Goal: Information Seeking & Learning: Understand process/instructions

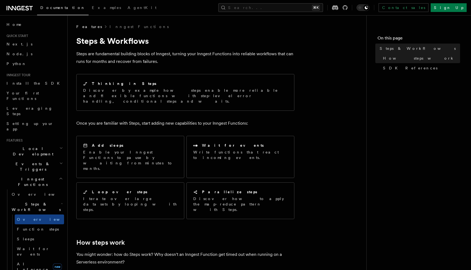
scroll to position [73, 0]
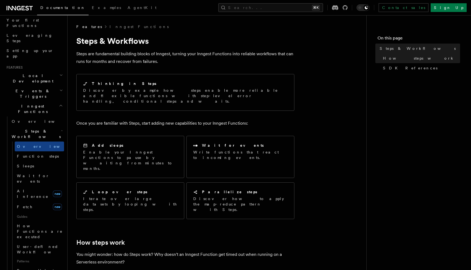
click at [16, 5] on icon at bounding box center [20, 8] width 26 height 7
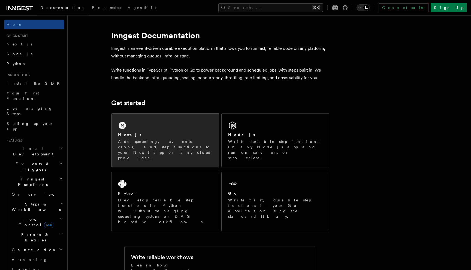
click at [141, 130] on div "Next.js Add queueing, events, crons, and step functions to your Next app on any…" at bounding box center [164, 141] width 107 height 54
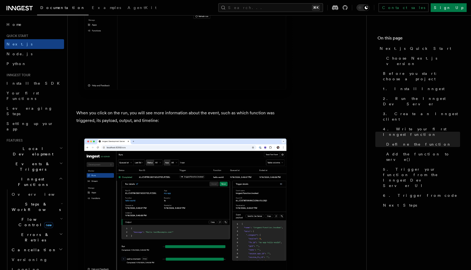
scroll to position [2019, 0]
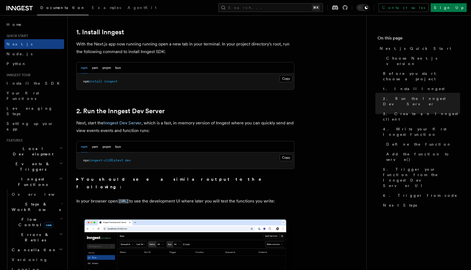
scroll to position [0, 0]
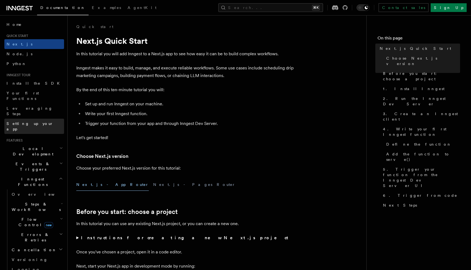
click at [40, 122] on span "Setting up your app" at bounding box center [30, 127] width 47 height 10
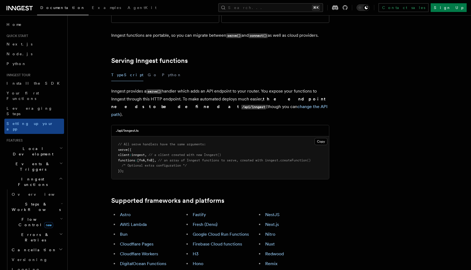
scroll to position [170, 0]
